Goal: Navigation & Orientation: Find specific page/section

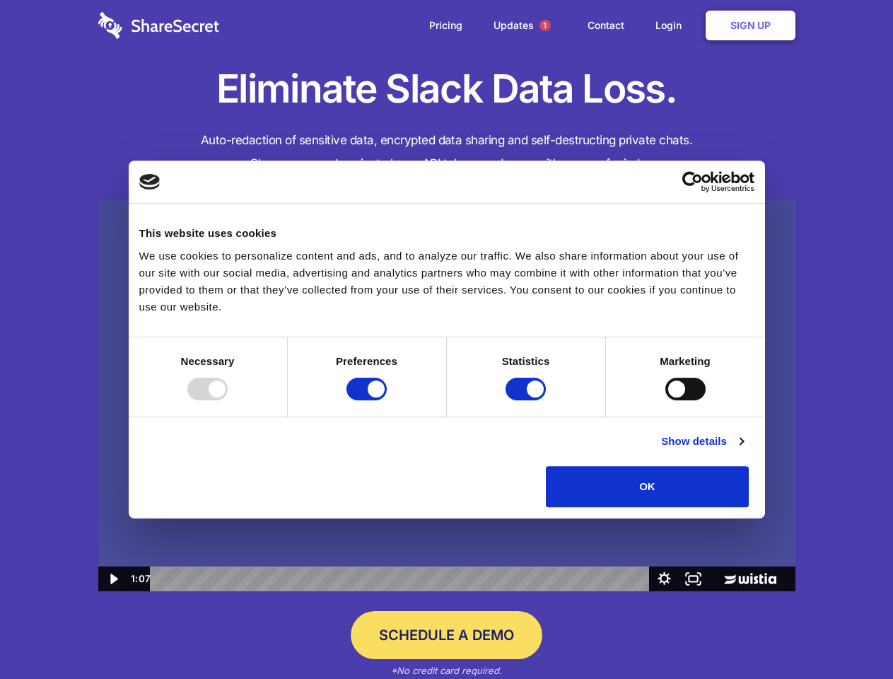
click at [446, 339] on img at bounding box center [446, 395] width 697 height 392
click at [228, 400] on div at bounding box center [207, 389] width 40 height 23
click at [387, 400] on input "Preferences" at bounding box center [366, 389] width 40 height 23
checkbox input "false"
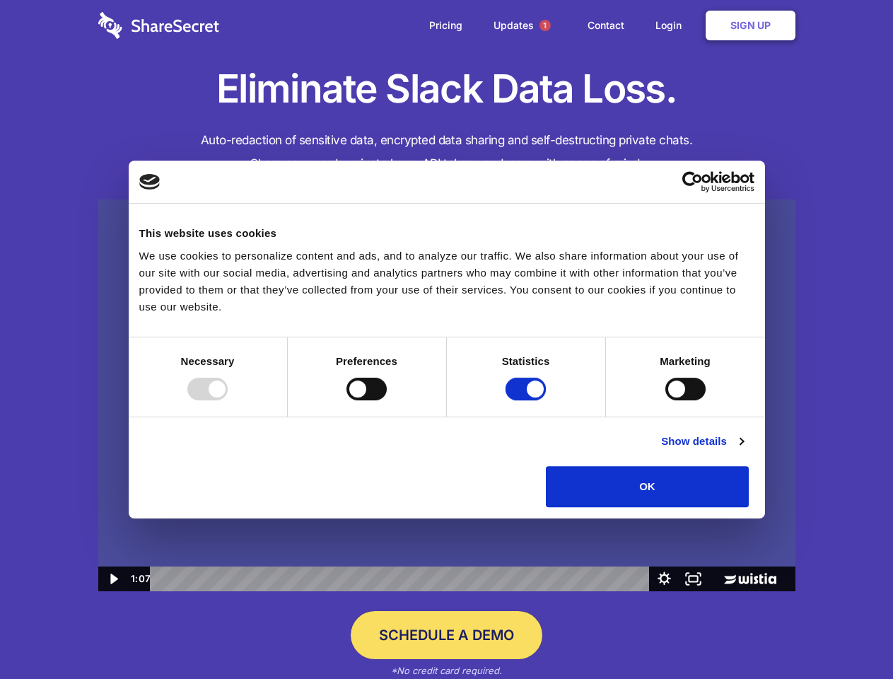
click at [528, 400] on input "Statistics" at bounding box center [526, 389] width 40 height 23
checkbox input "false"
click at [665, 400] on input "Marketing" at bounding box center [685, 389] width 40 height 23
checkbox input "true"
click at [743, 450] on link "Show details" at bounding box center [702, 441] width 82 height 17
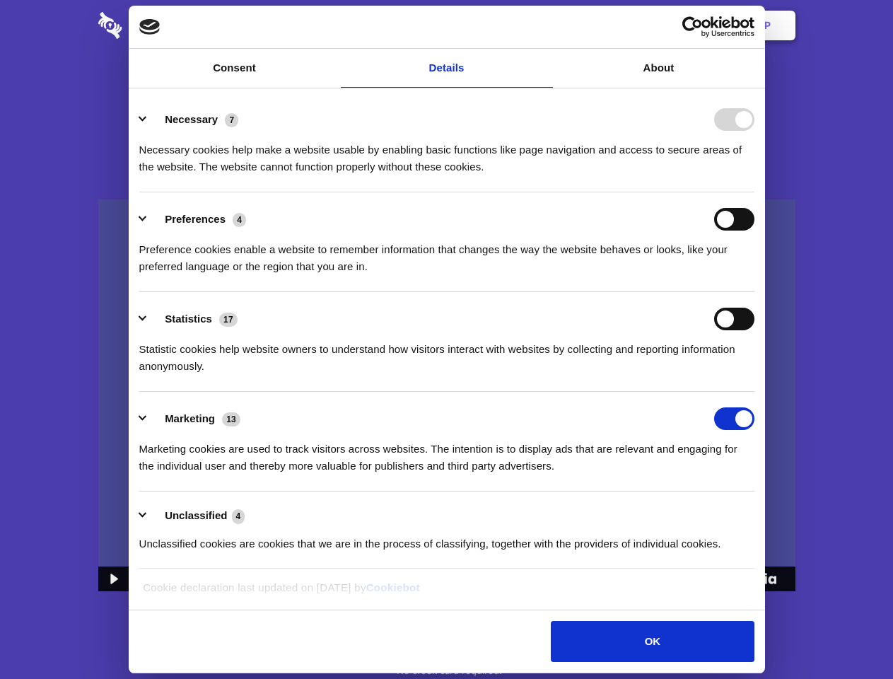
click at [755, 192] on li "Necessary 7 Necessary cookies help make a website usable by enabling basic func…" at bounding box center [446, 143] width 615 height 100
click at [544, 25] on span "1" at bounding box center [545, 25] width 11 height 11
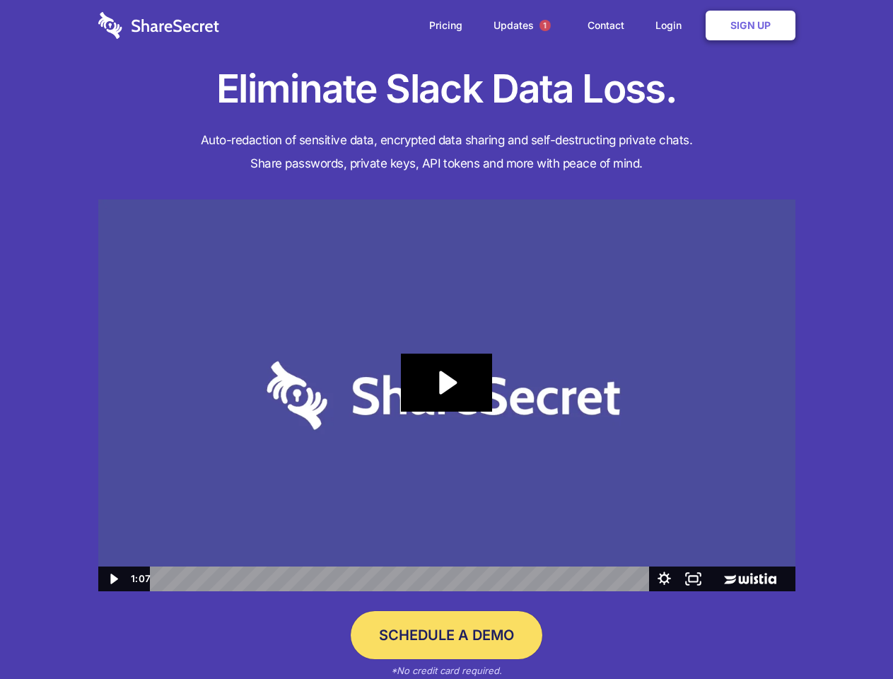
click at [447, 395] on icon "Play Video: Sharesecret Slack Extension" at bounding box center [446, 383] width 91 height 58
